Goal: Information Seeking & Learning: Learn about a topic

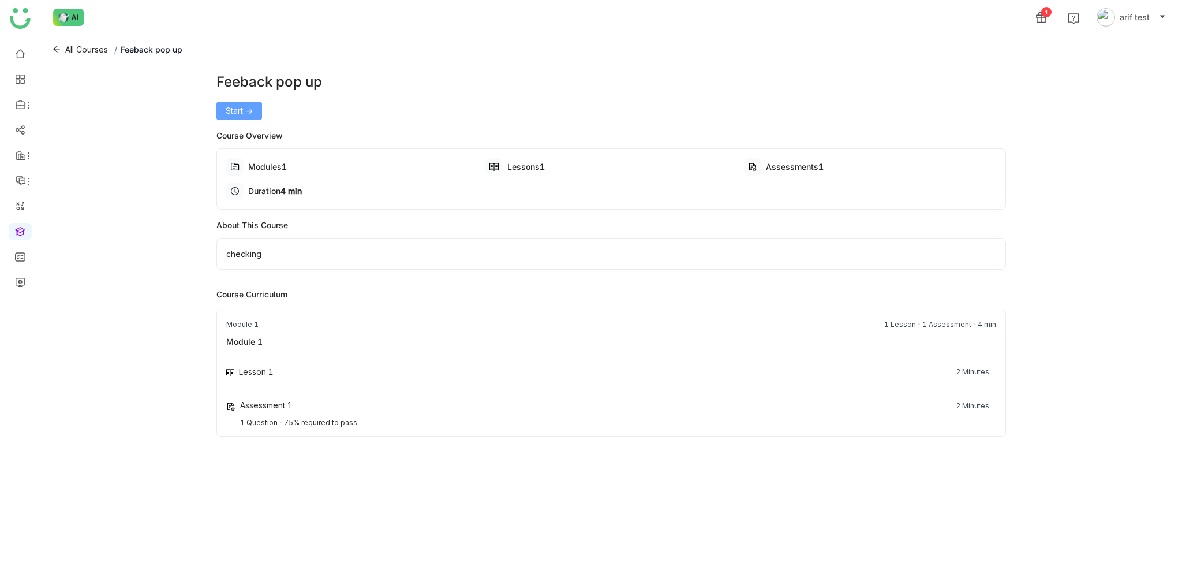
click at [256, 107] on button "Start ->" at bounding box center [240, 111] width 46 height 18
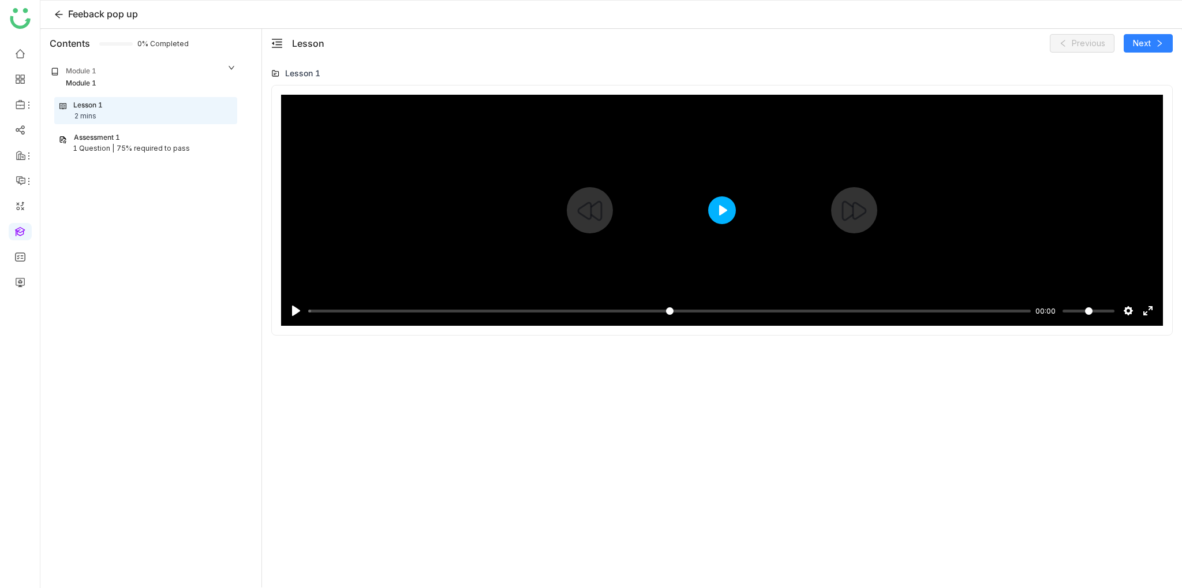
click at [715, 203] on button "Play" at bounding box center [722, 210] width 28 height 28
click at [1003, 315] on input "Seek" at bounding box center [667, 310] width 718 height 11
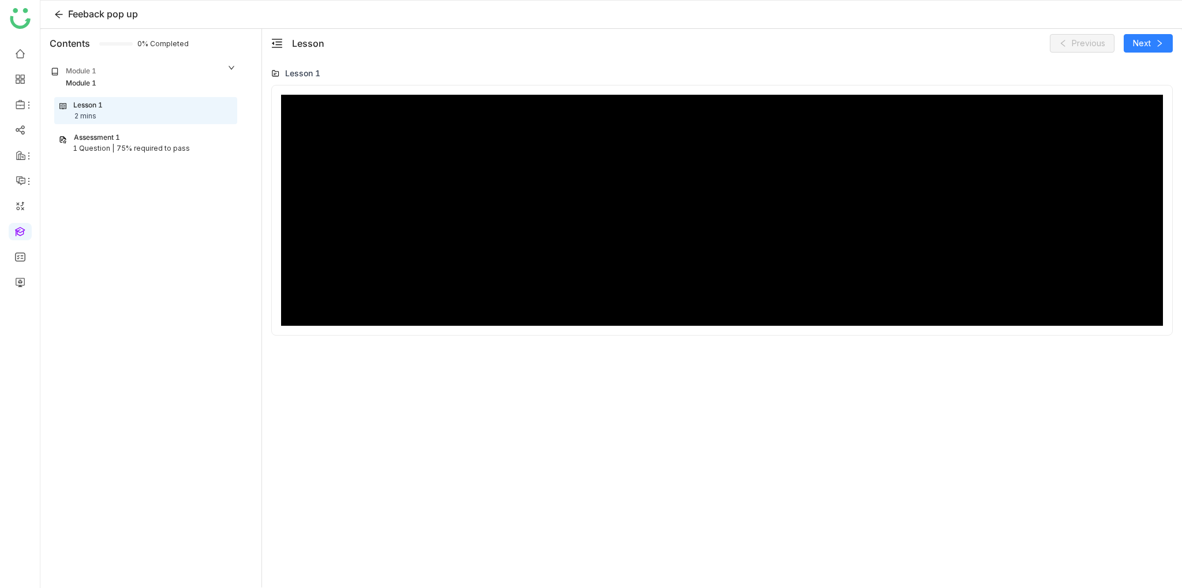
type input "***"
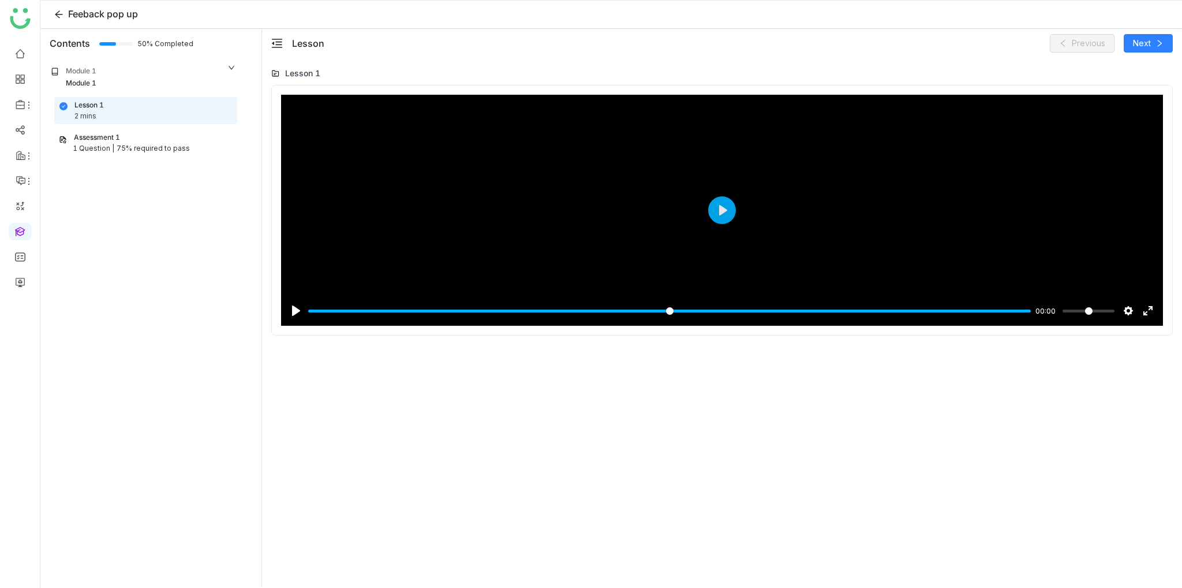
click at [151, 141] on div "Assessment 1" at bounding box center [146, 137] width 174 height 11
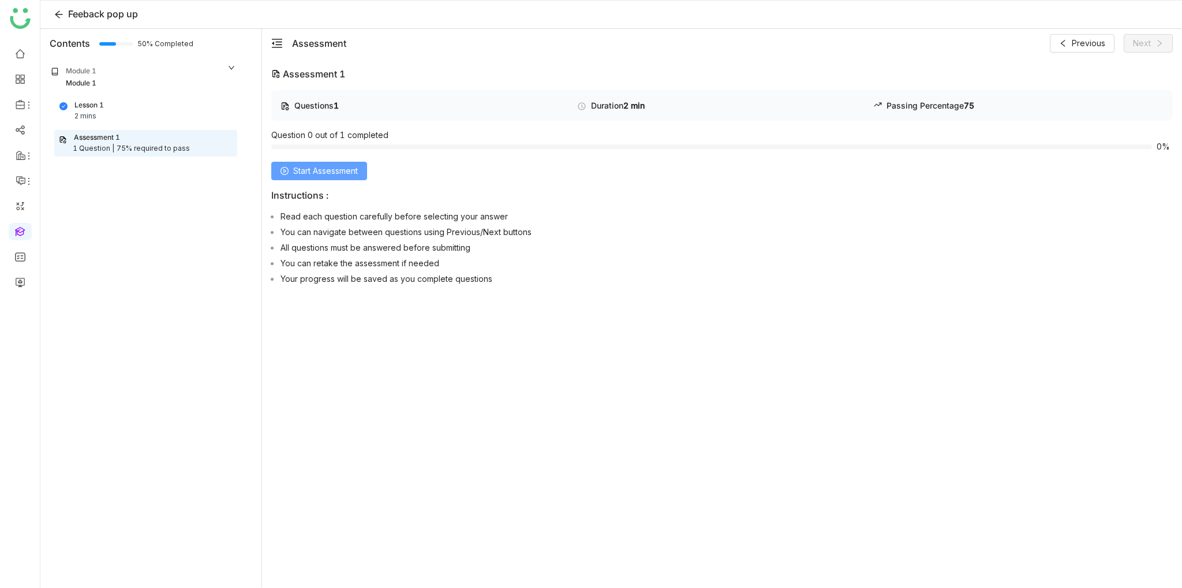
click at [352, 171] on span "Start Assessment" at bounding box center [325, 171] width 65 height 13
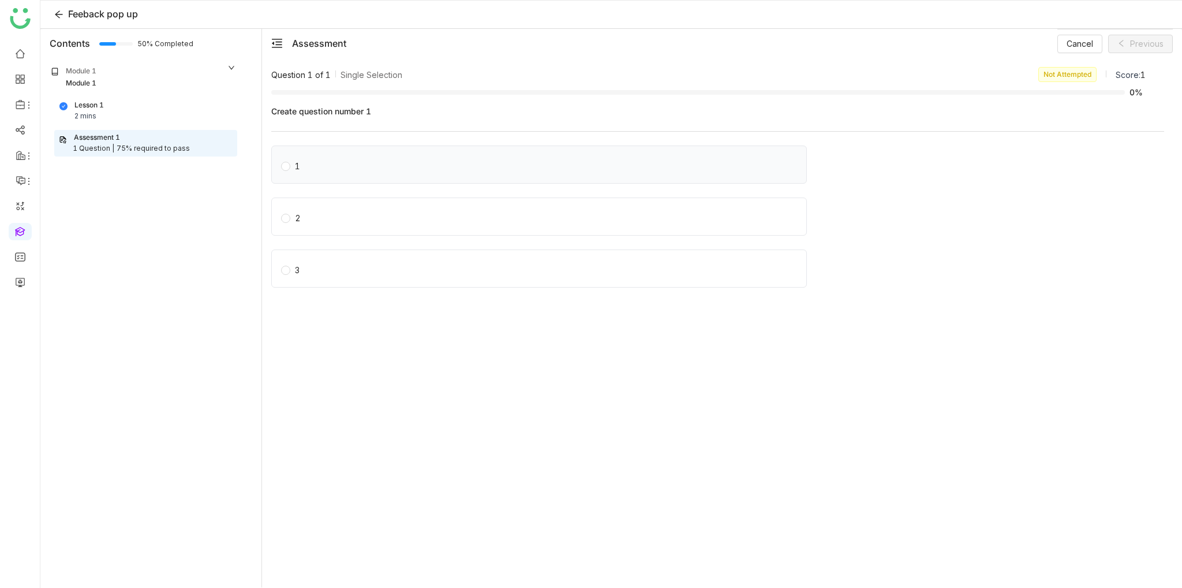
click at [326, 167] on label "1" at bounding box center [541, 164] width 521 height 16
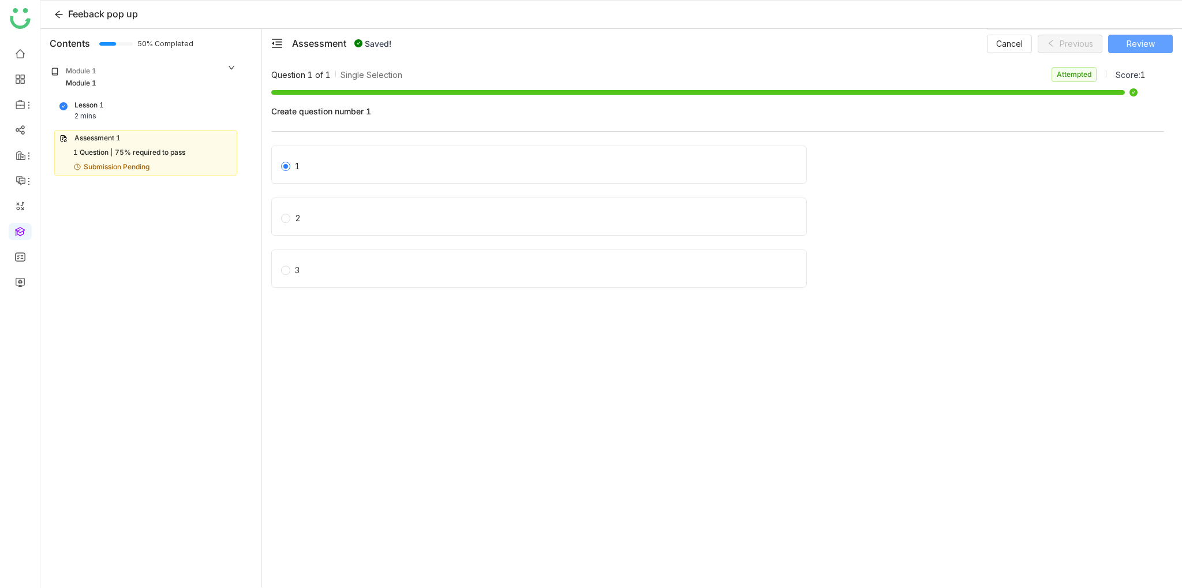
click at [1156, 42] on button "Review" at bounding box center [1141, 44] width 65 height 18
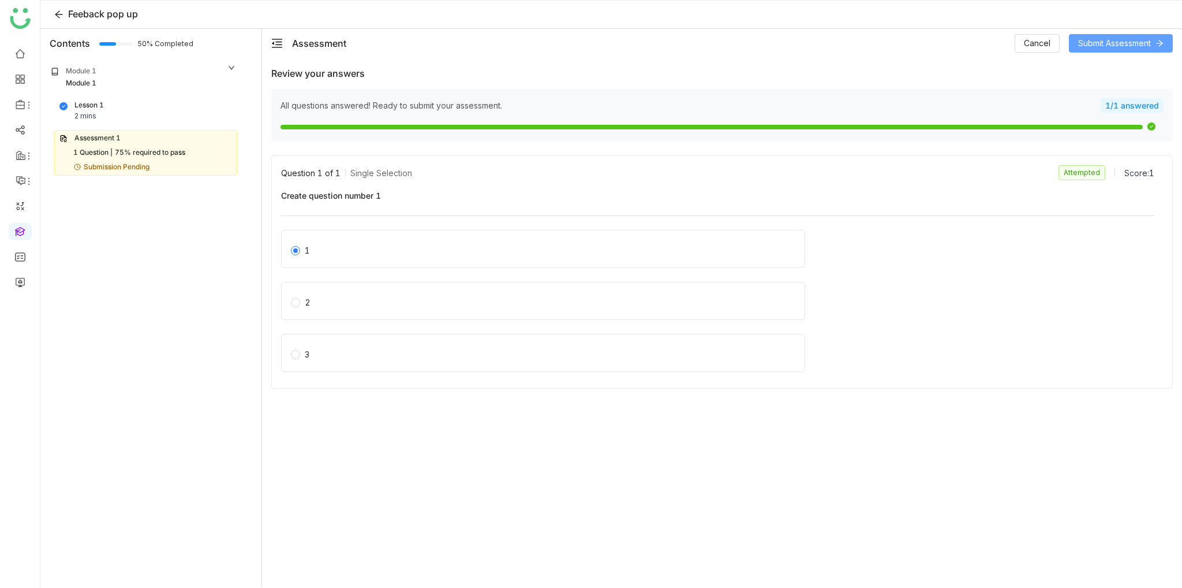
click at [1156, 43] on icon at bounding box center [1160, 43] width 8 height 8
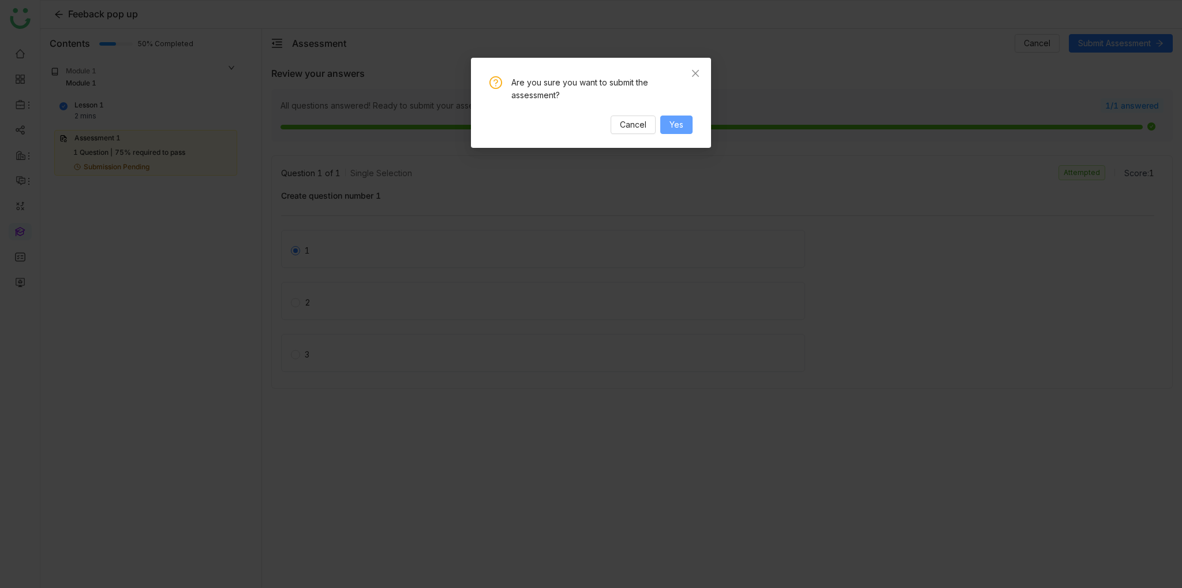
click at [686, 124] on button "Yes" at bounding box center [677, 124] width 32 height 18
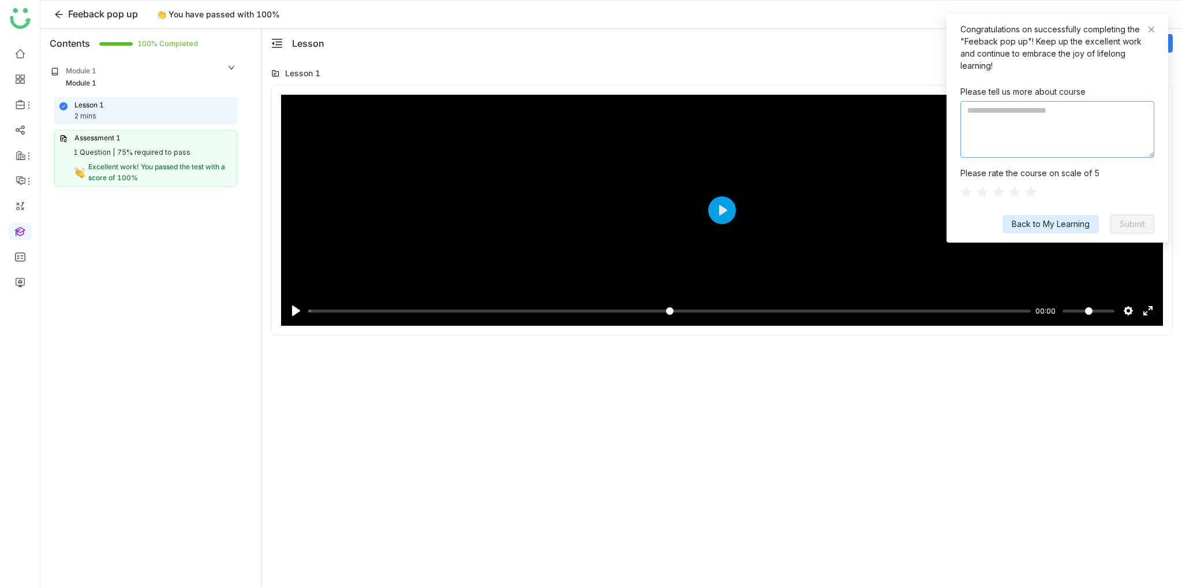
click at [1023, 101] on textarea at bounding box center [1058, 129] width 194 height 57
type textarea "**********"
click at [1014, 186] on icon at bounding box center [1015, 192] width 12 height 12
click at [1032, 186] on icon at bounding box center [1031, 192] width 12 height 12
click at [1132, 218] on span "Submit" at bounding box center [1132, 224] width 25 height 13
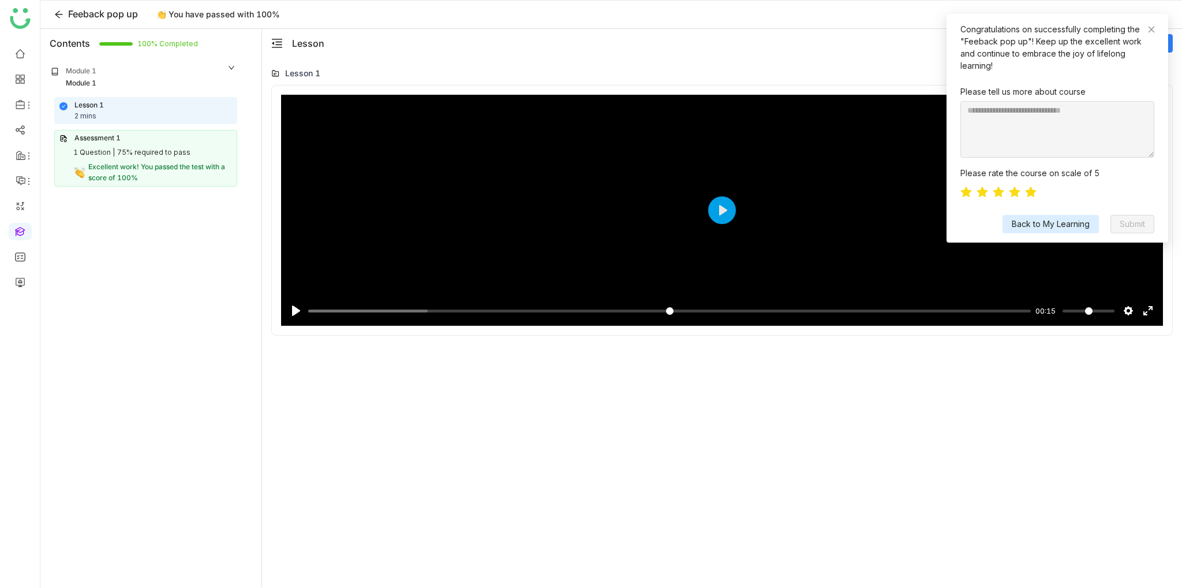
click at [1077, 218] on span "Back to My Learning" at bounding box center [1051, 224] width 78 height 13
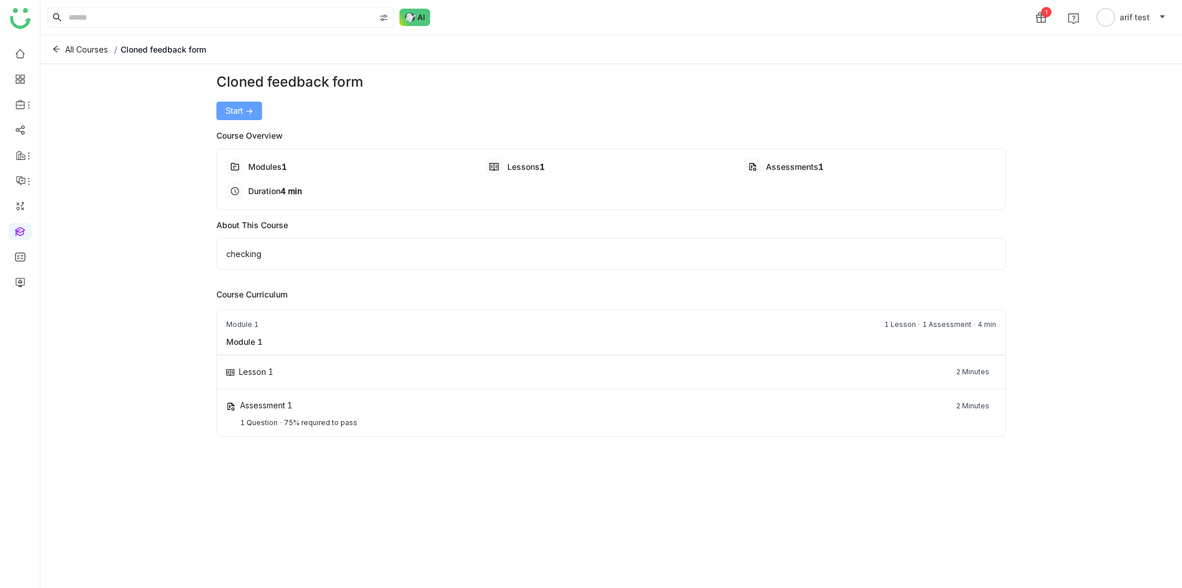
click at [222, 108] on button "Start ->" at bounding box center [240, 111] width 46 height 18
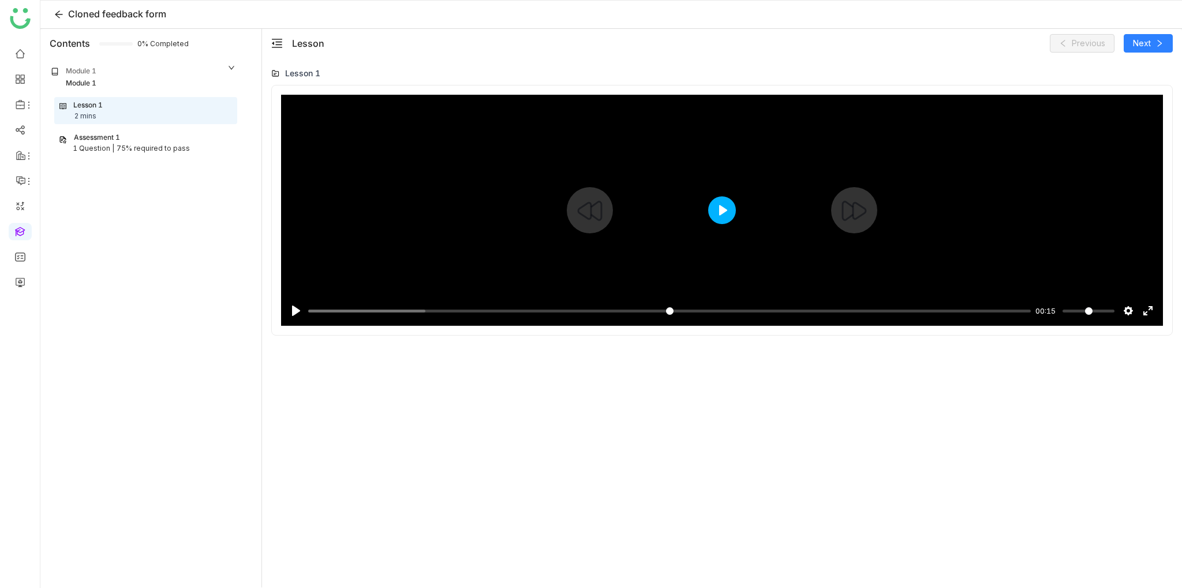
click at [716, 207] on button "Play" at bounding box center [722, 210] width 28 height 28
click at [1009, 309] on div "Pause Play % buffered 00:00 -00:14 Settings Captions Disabled Quality undefined…" at bounding box center [722, 303] width 882 height 44
click at [1009, 309] on input "Seek" at bounding box center [667, 310] width 718 height 11
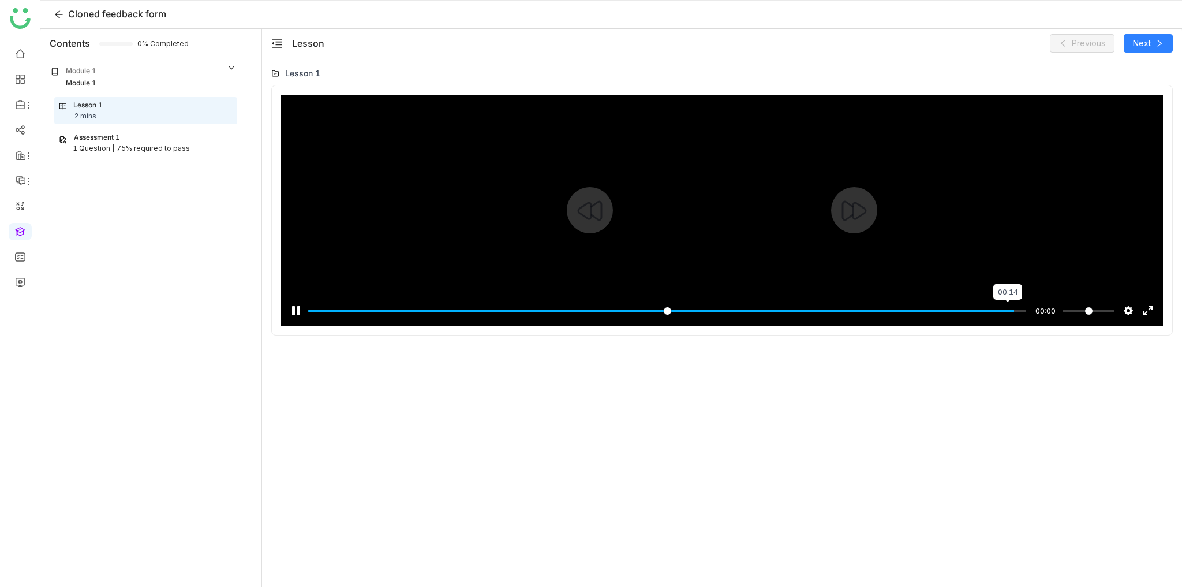
type input "***"
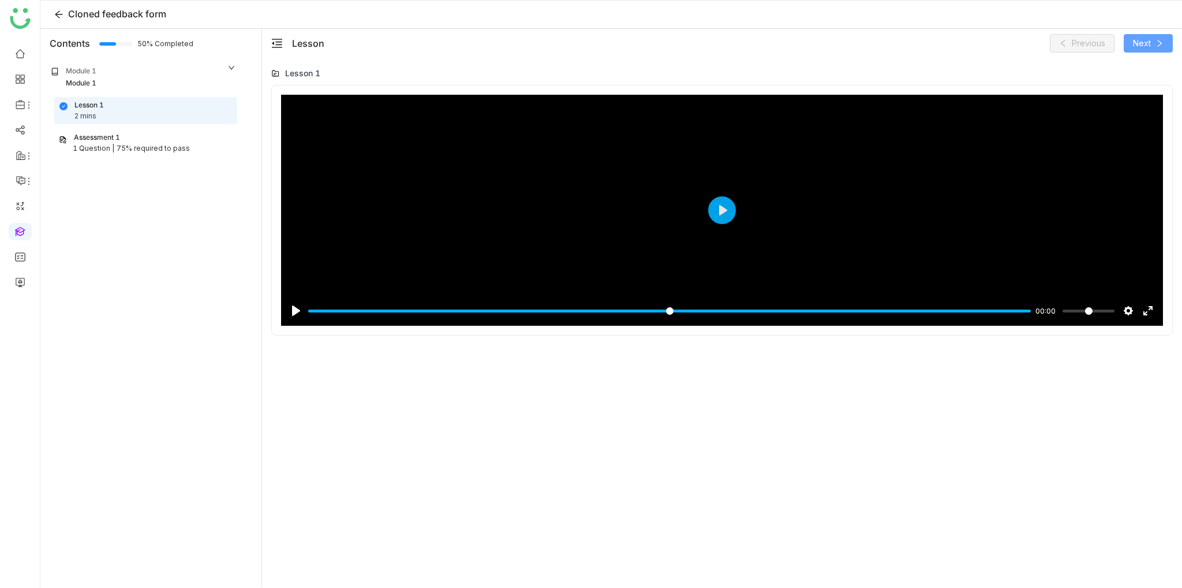
click at [1146, 44] on span "Next" at bounding box center [1142, 43] width 18 height 13
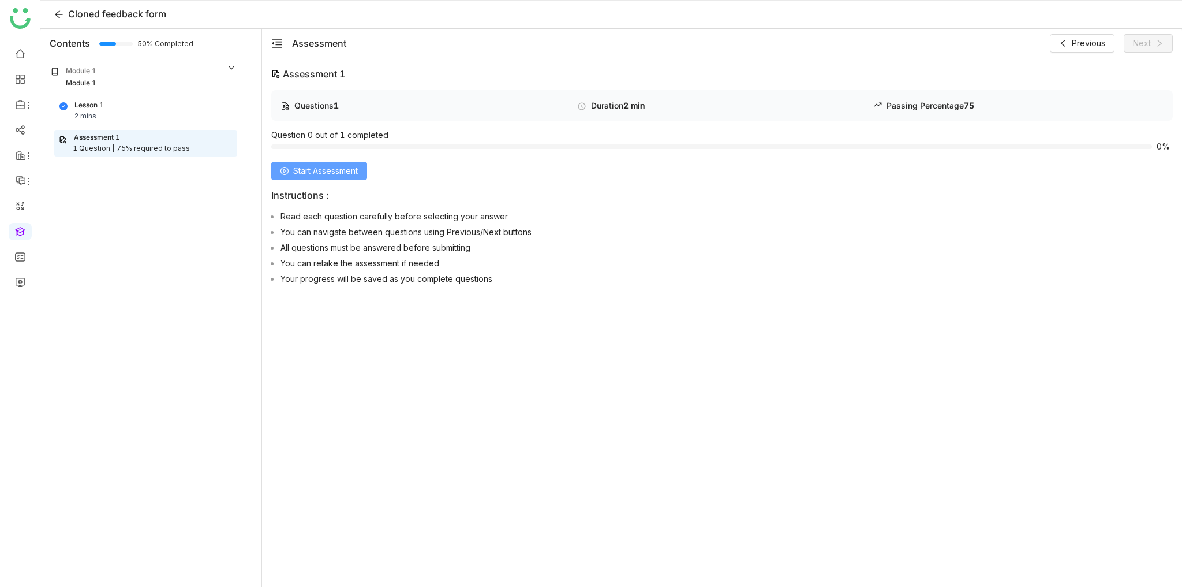
click at [358, 172] on span "Start Assessment" at bounding box center [325, 171] width 65 height 13
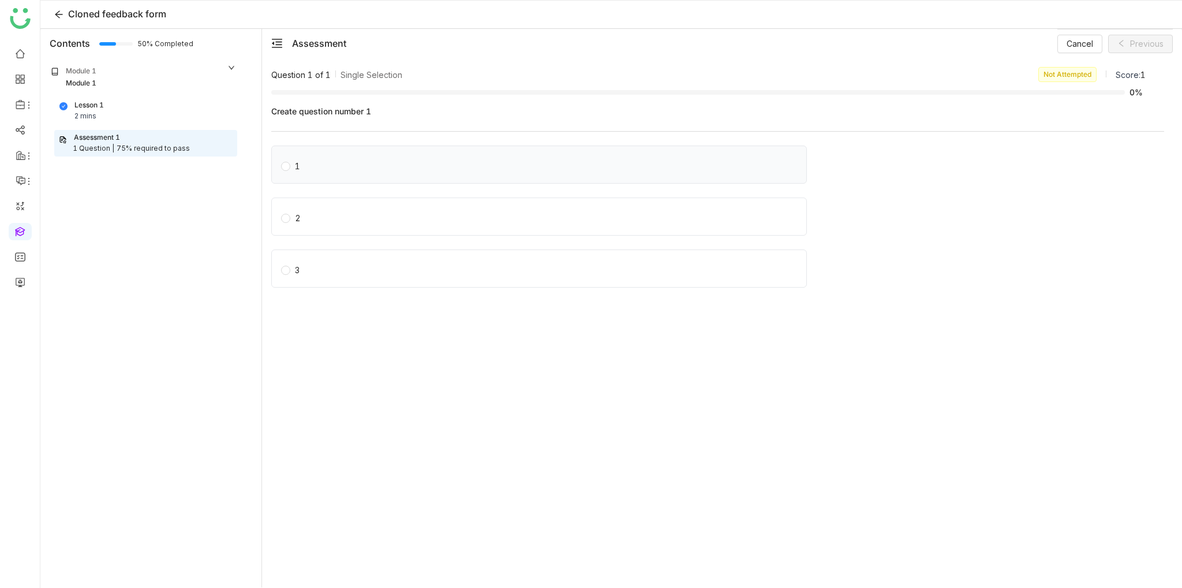
click at [303, 161] on span "1" at bounding box center [297, 164] width 14 height 16
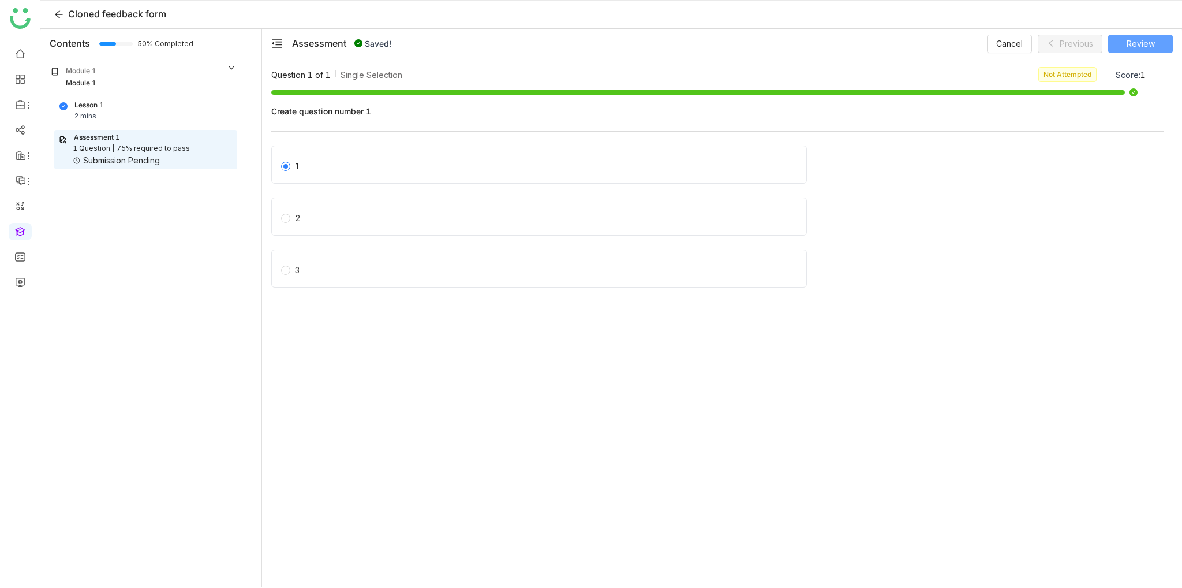
click at [1171, 46] on button "Review" at bounding box center [1141, 44] width 65 height 18
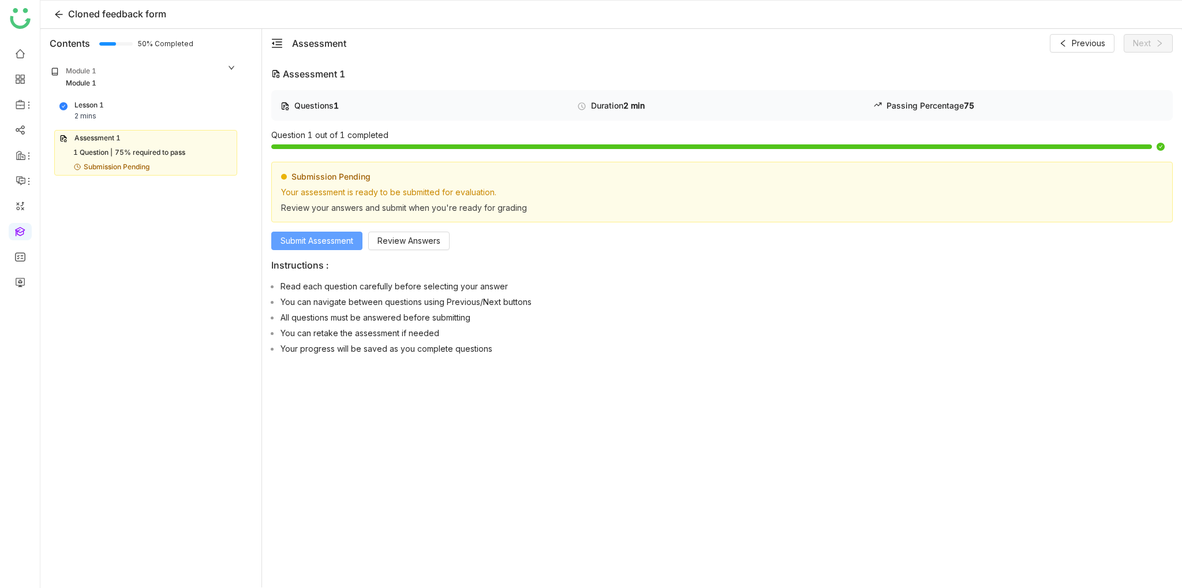
click at [325, 242] on span "Submit Assessment" at bounding box center [317, 240] width 73 height 13
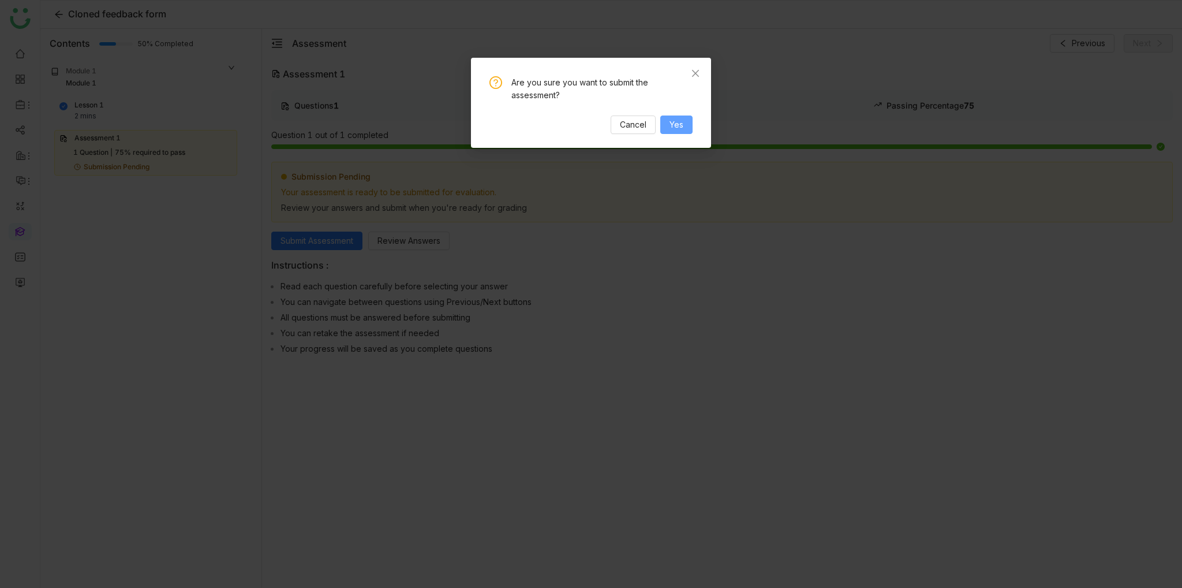
click at [670, 123] on button "Yes" at bounding box center [677, 124] width 32 height 18
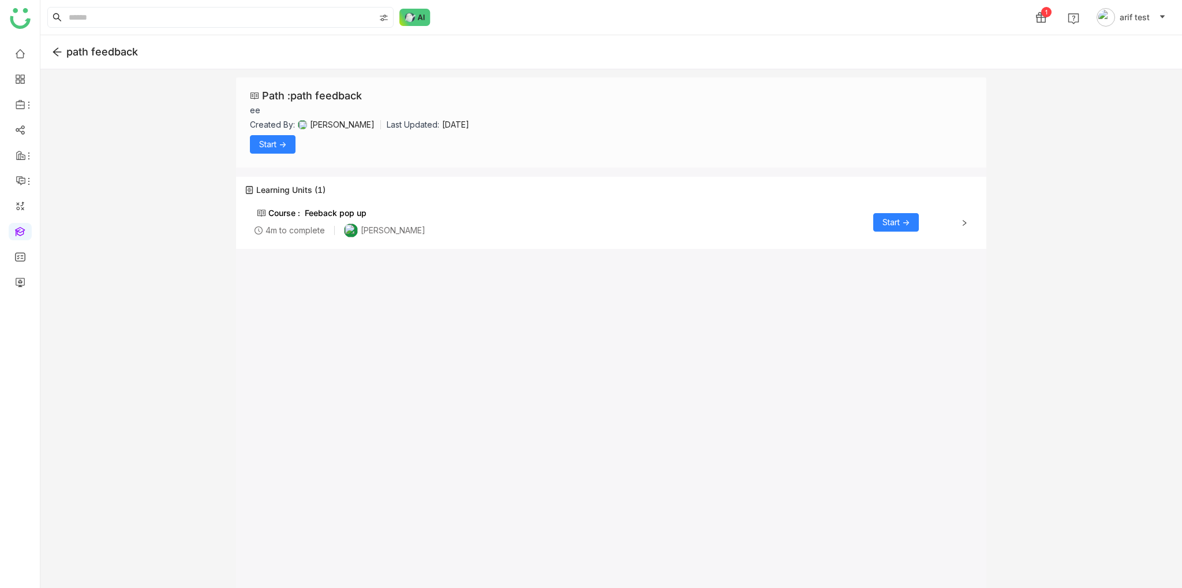
click at [896, 228] on button "Start ->" at bounding box center [897, 222] width 46 height 18
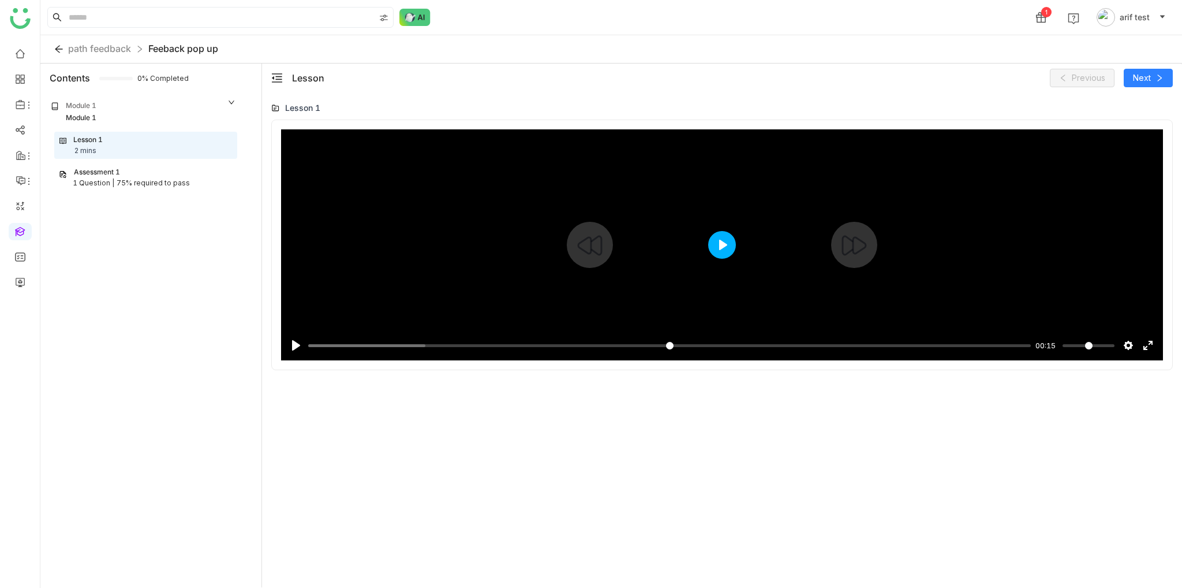
click at [732, 240] on button "Play" at bounding box center [722, 245] width 28 height 28
click at [999, 344] on input "Seek" at bounding box center [667, 345] width 718 height 11
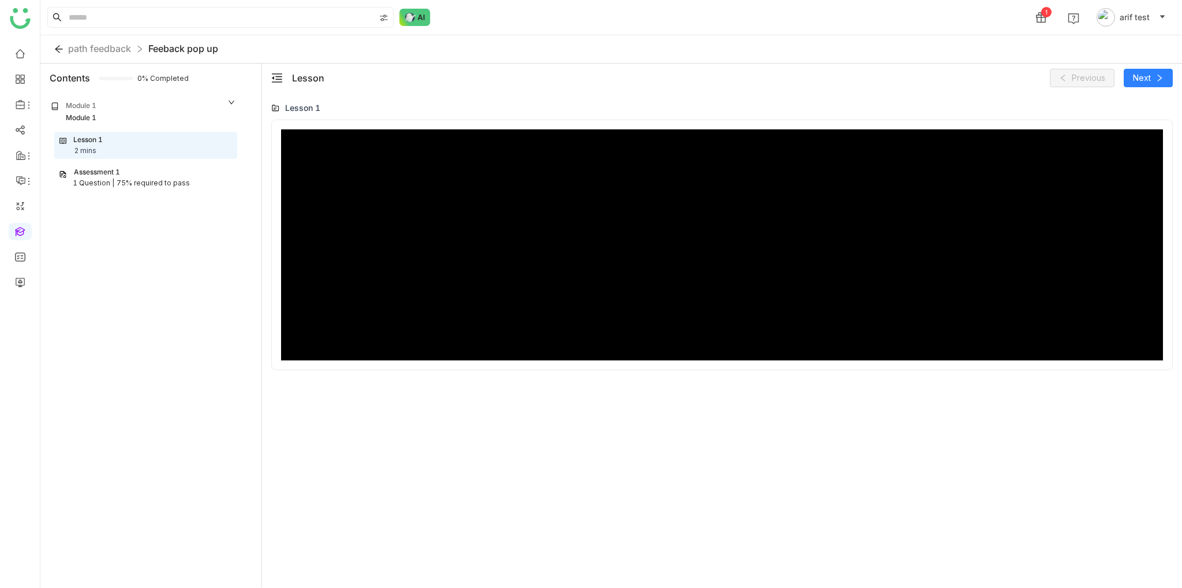
type input "***"
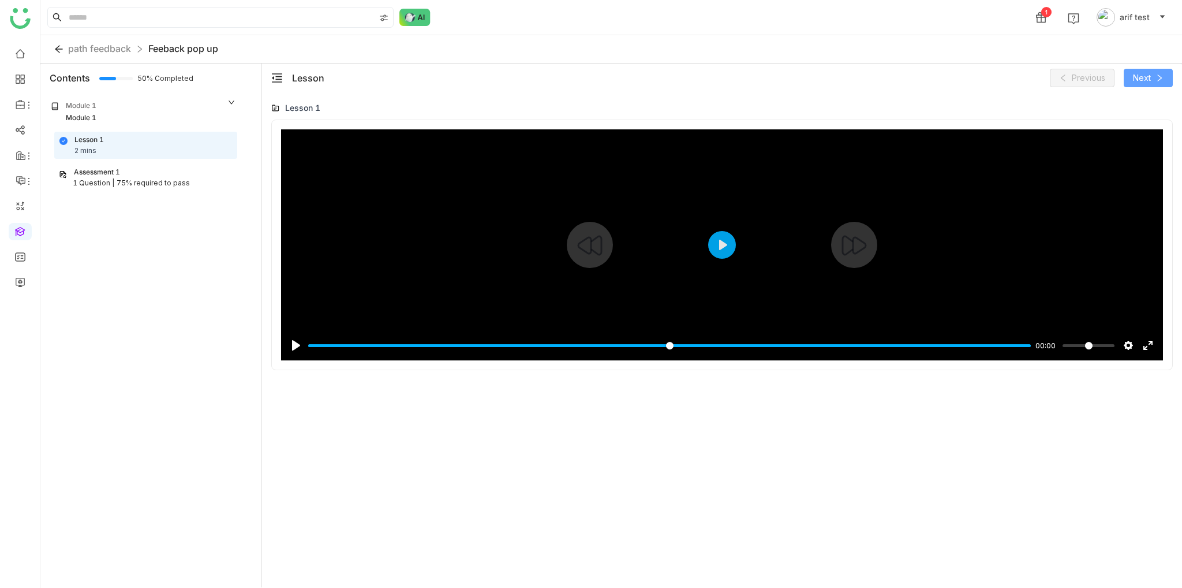
click at [1148, 74] on span "Next" at bounding box center [1142, 78] width 18 height 13
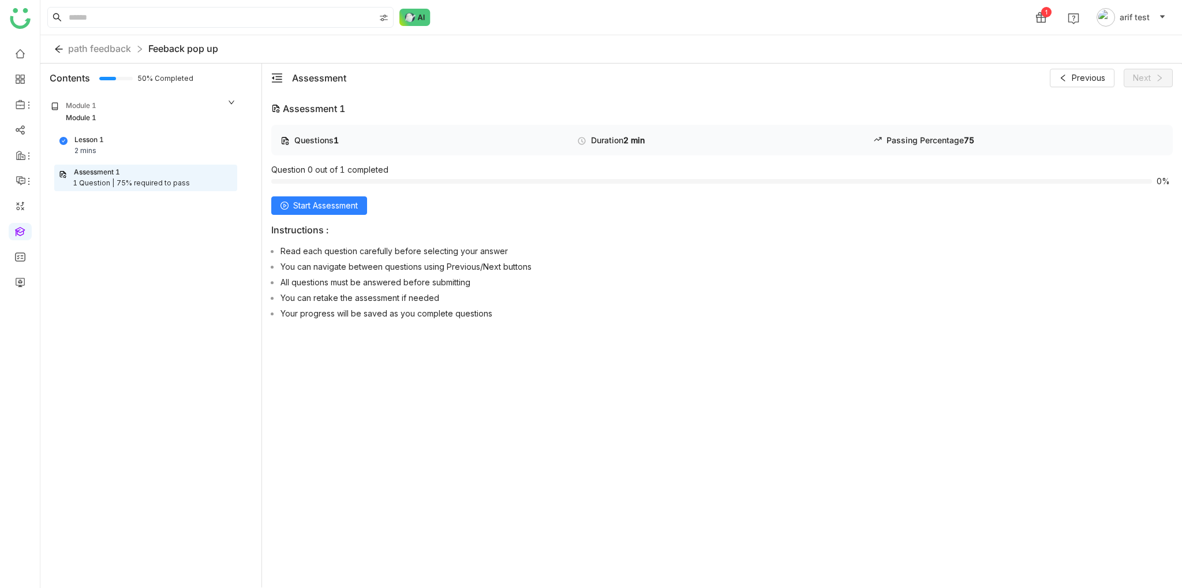
click at [342, 215] on div "Questions 1 Duration 2 min Passing Percentage 75 Question 0 out of 1 completed …" at bounding box center [722, 224] width 902 height 199
click at [353, 212] on button "Start Assessment" at bounding box center [319, 205] width 96 height 18
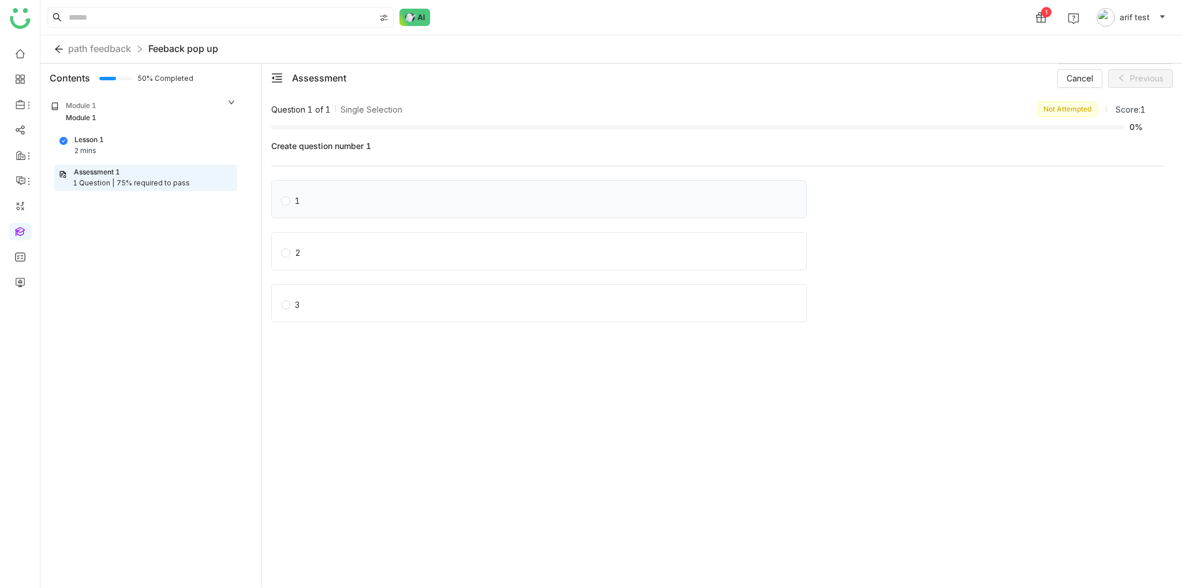
click at [487, 192] on label "1" at bounding box center [541, 199] width 521 height 16
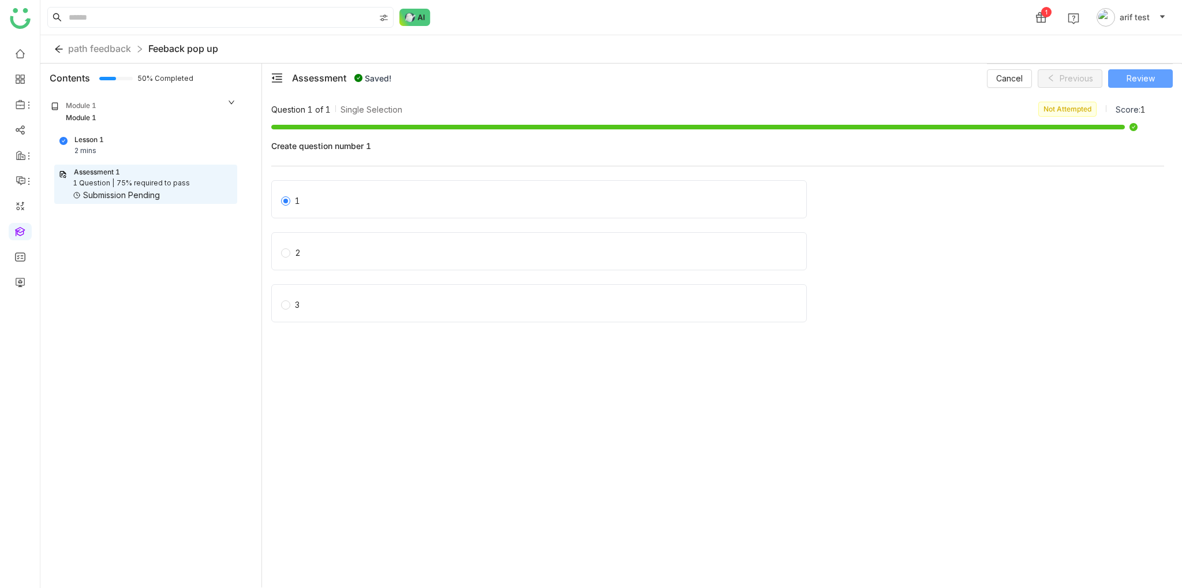
click at [1140, 74] on span "Review" at bounding box center [1141, 78] width 28 height 13
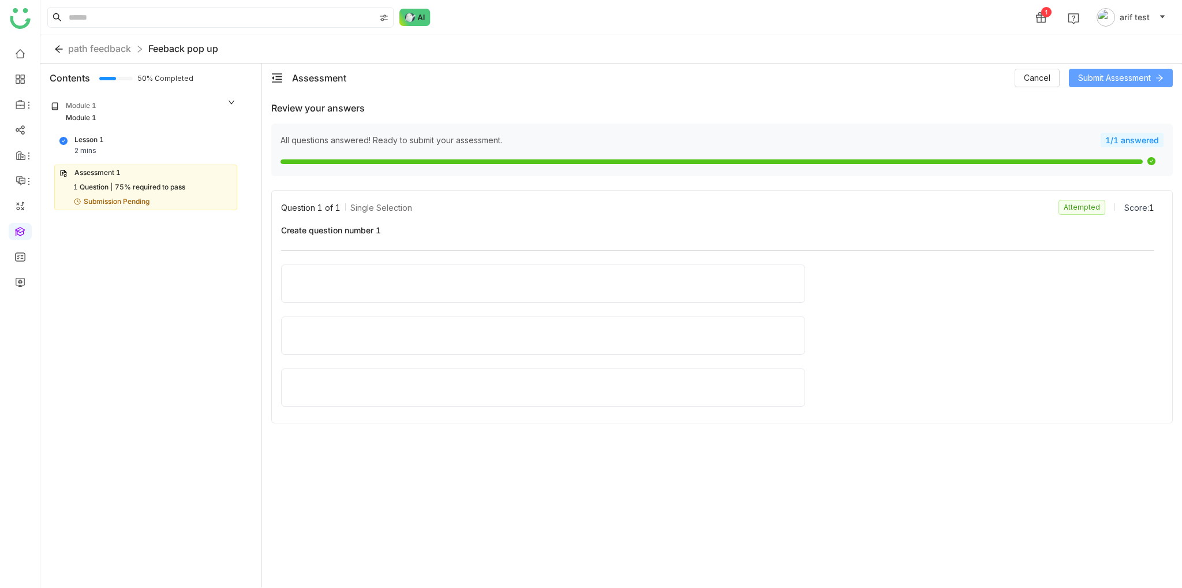
click at [1132, 75] on span "Submit Assessment" at bounding box center [1115, 78] width 73 height 13
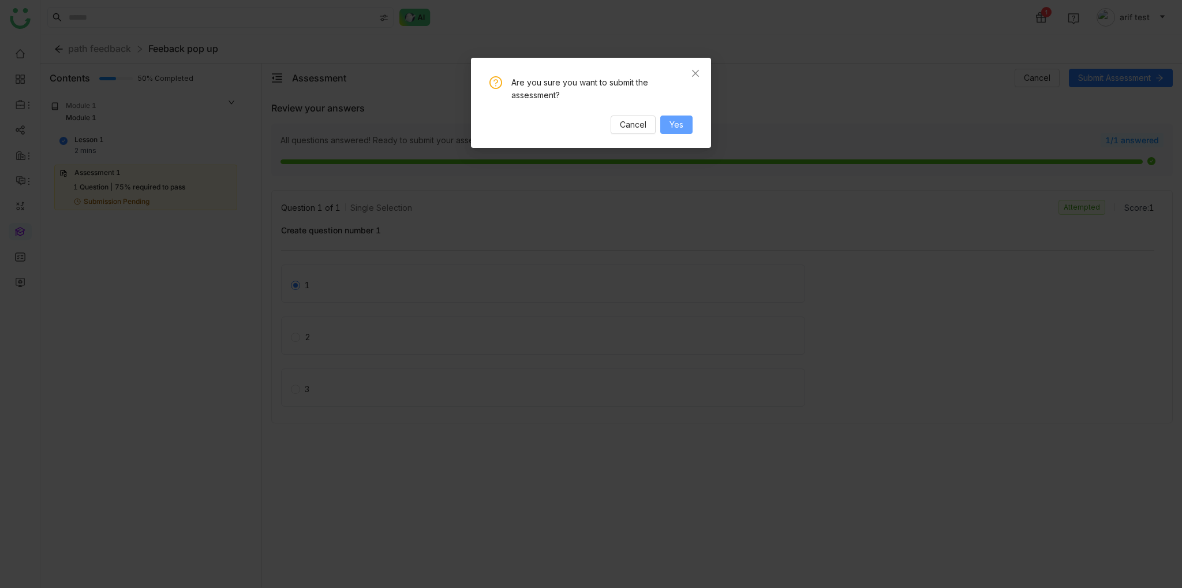
click at [674, 123] on span "Yes" at bounding box center [677, 124] width 14 height 13
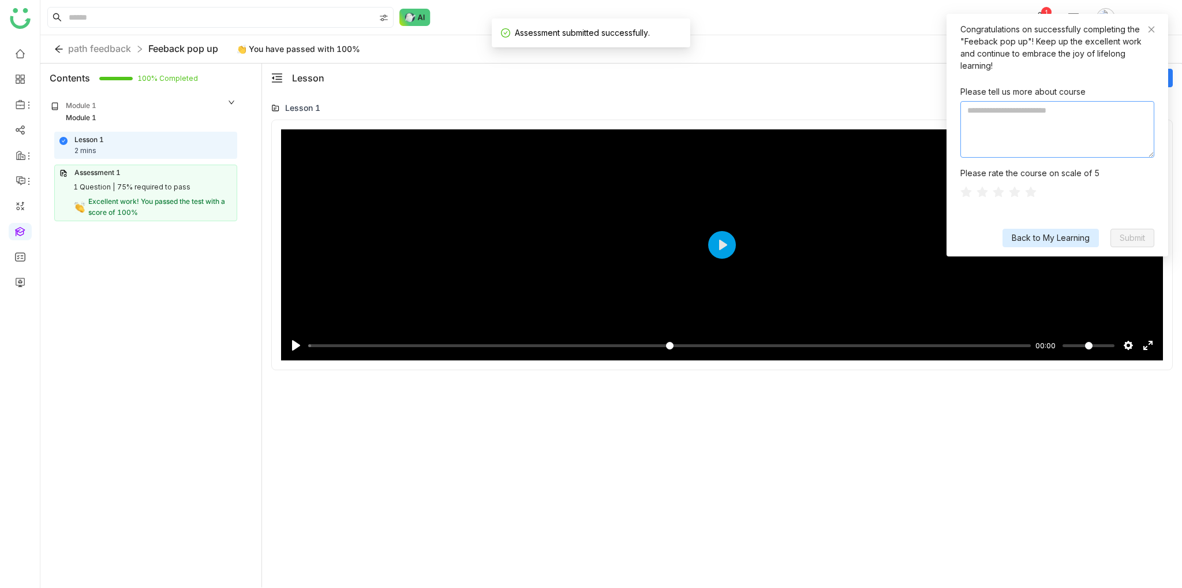
click at [1018, 101] on textarea at bounding box center [1058, 129] width 194 height 57
type textarea "**********"
click at [1076, 232] on span "Back to My Learning" at bounding box center [1051, 238] width 78 height 13
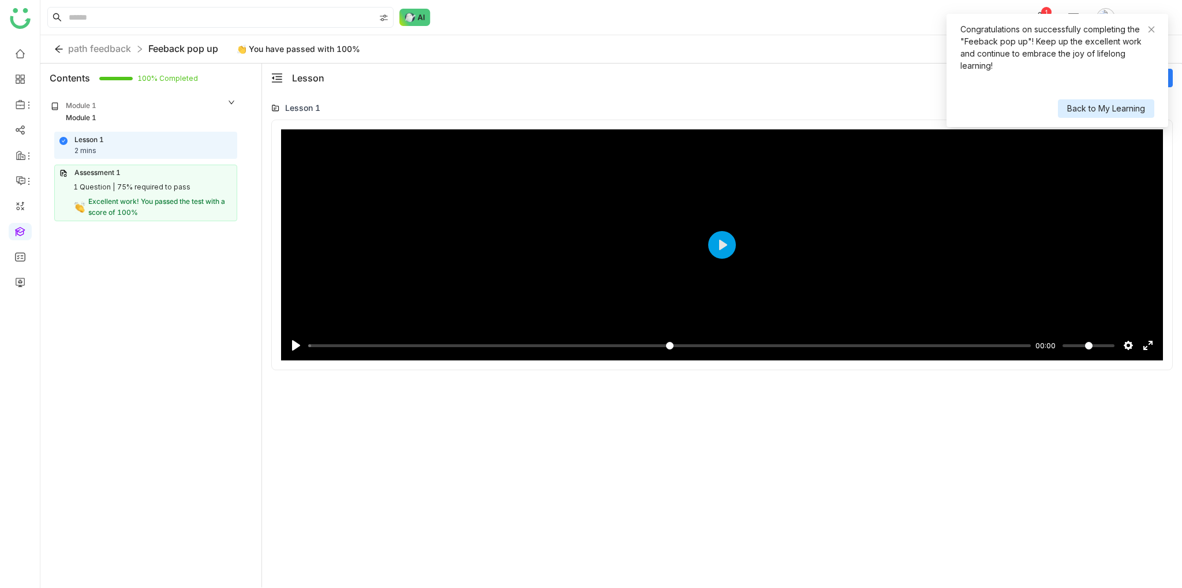
click at [1139, 102] on span "Back to My Learning" at bounding box center [1107, 108] width 78 height 13
